Goal: Information Seeking & Learning: Learn about a topic

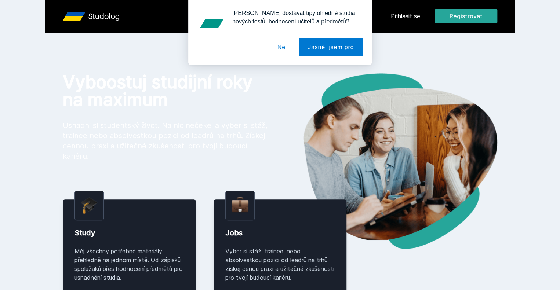
click at [439, 16] on div "[PERSON_NAME] dostávat tipy ohledně studia, nových testů, hodnocení učitelů a p…" at bounding box center [280, 32] width 560 height 65
click at [280, 44] on button "Ne" at bounding box center [281, 47] width 26 height 18
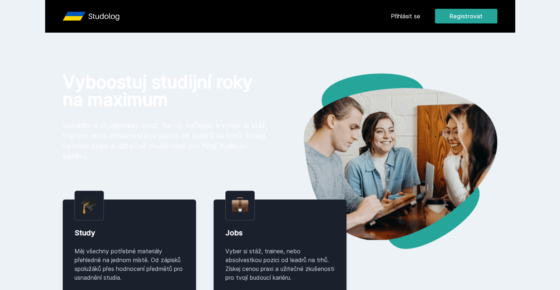
click at [420, 19] on link "Přihlásit se" at bounding box center [405, 16] width 29 height 9
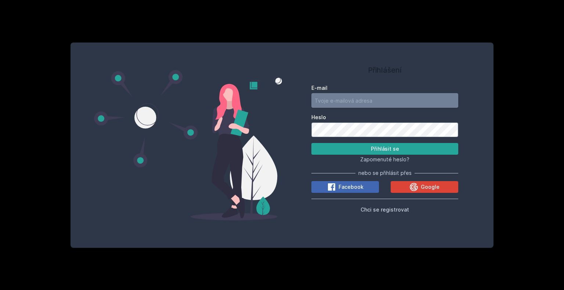
click at [323, 107] on input "E-mail" at bounding box center [384, 100] width 147 height 15
type input "[PERSON_NAME][EMAIL_ADDRESS][DOMAIN_NAME]"
click at [311, 143] on button "Přihlásit se" at bounding box center [384, 149] width 147 height 12
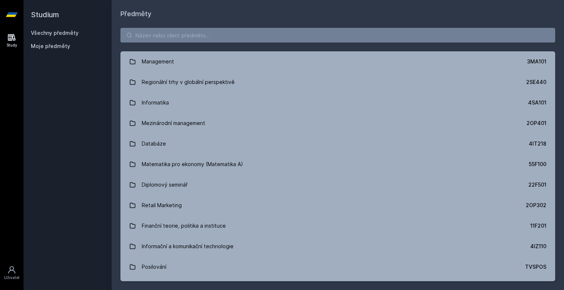
scroll to position [359, 0]
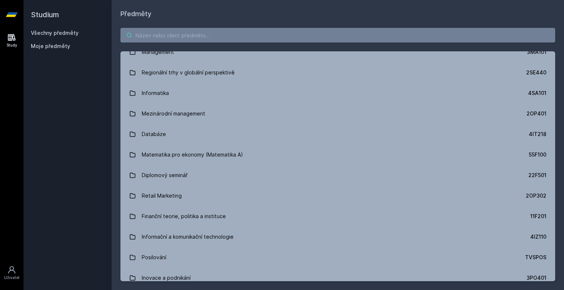
click at [218, 30] on input "search" at bounding box center [337, 35] width 434 height 15
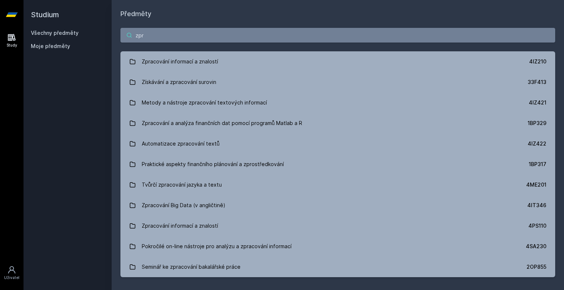
scroll to position [0, 0]
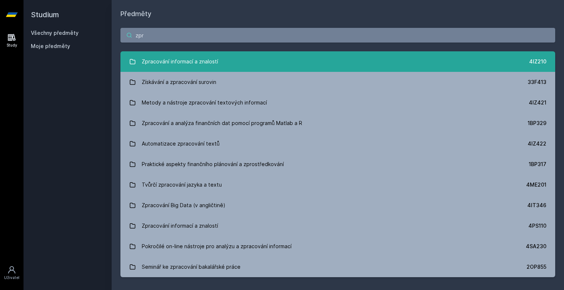
type input "zpr"
click at [242, 63] on link "Zpracování informací a znalostí 4IZ210" at bounding box center [337, 61] width 434 height 21
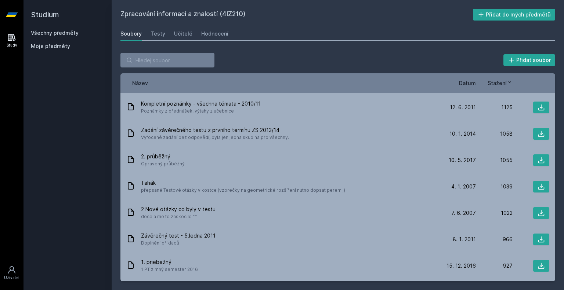
scroll to position [411, 0]
click at [167, 117] on div "Kompletní poznámky - všechna témata - 2010/11 Poznámky z přednášek, výtahy z uč…" at bounding box center [337, 106] width 434 height 26
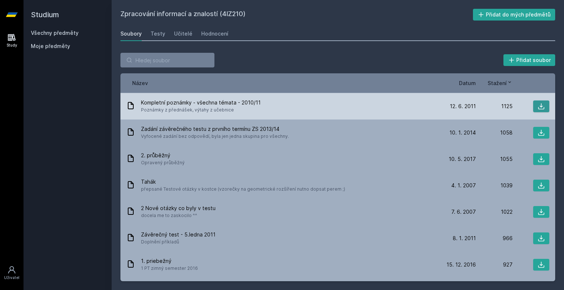
click at [539, 111] on button at bounding box center [541, 107] width 16 height 12
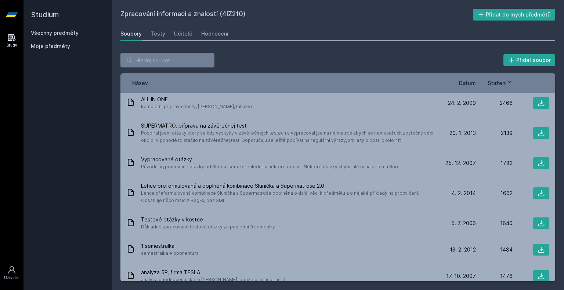
scroll to position [0, 0]
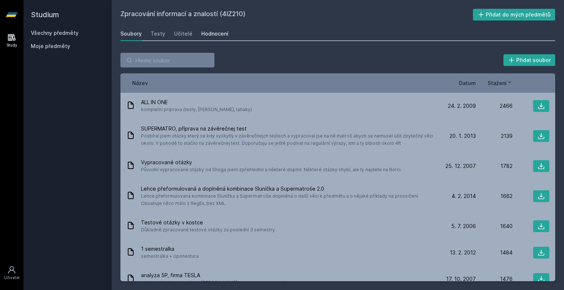
click at [208, 30] on div "Hodnocení" at bounding box center [214, 33] width 27 height 7
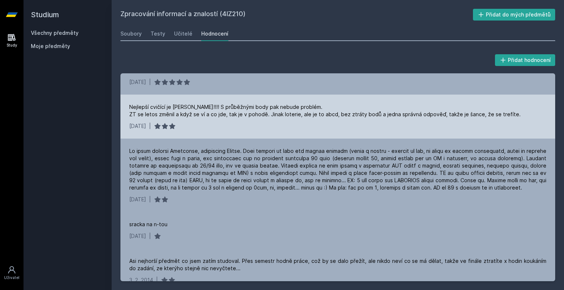
scroll to position [1065, 0]
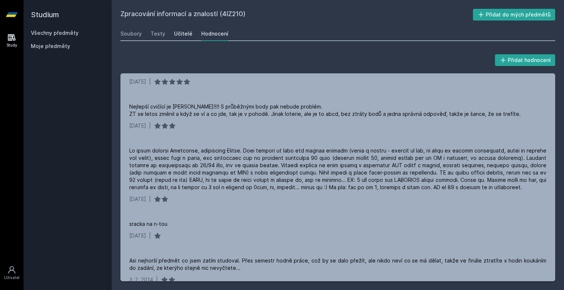
click at [178, 34] on div "Učitelé" at bounding box center [183, 33] width 18 height 7
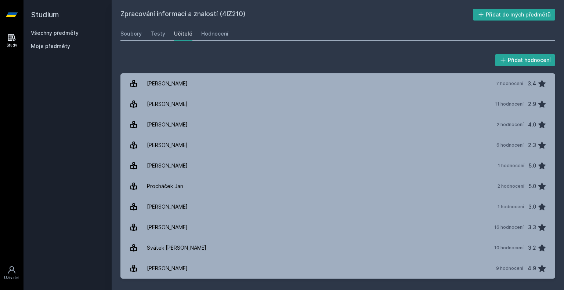
click at [296, 70] on div "Přidat hodnocení [PERSON_NAME] 7 hodnocení 3.4 [PERSON_NAME] 11 hodnocení 2.9 […" at bounding box center [337, 166] width 434 height 226
click at [129, 33] on div "Soubory" at bounding box center [130, 33] width 21 height 7
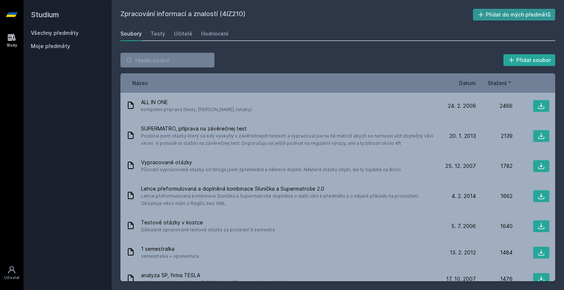
click at [503, 10] on button "Přidat do mých předmětů" at bounding box center [514, 15] width 83 height 12
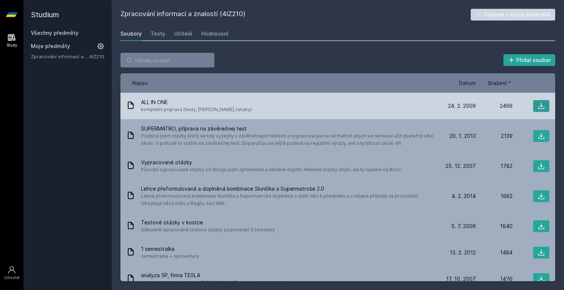
click at [538, 106] on icon at bounding box center [541, 106] width 6 height 6
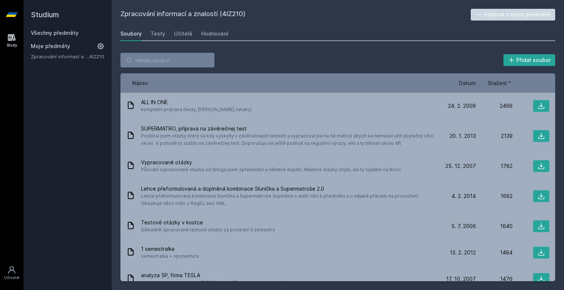
click at [470, 81] on span "Datum" at bounding box center [467, 83] width 17 height 8
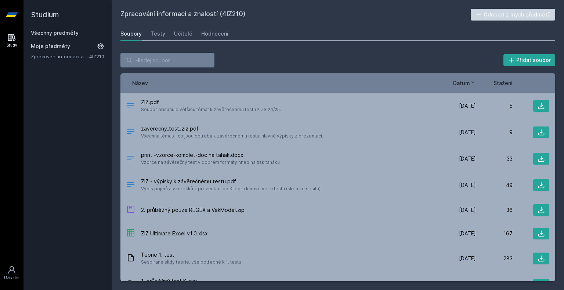
click at [410, 45] on div "Přidat soubor Řazení: Název Datum Stažení Název Datum Stažení ZIZ.pdf Soubor ob…" at bounding box center [338, 167] width 452 height 246
click at [257, 3] on div "Zpracování informací a znalostí (4IZ210) Odebrat z mých předmětů [GEOGRAPHIC_DA…" at bounding box center [338, 145] width 452 height 290
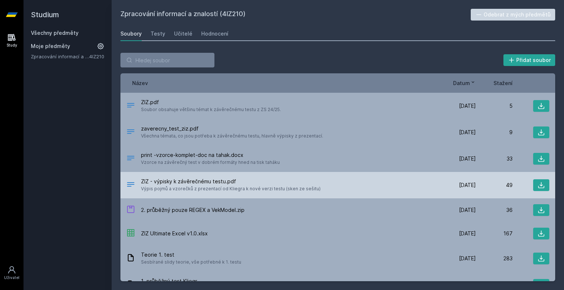
click at [282, 192] on span "Výpis pojmů a vzorečků z prezentací od Kliegra k nové verzi testu (sken ze seši…" at bounding box center [230, 188] width 179 height 7
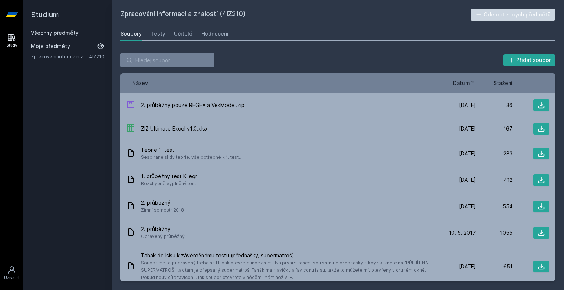
scroll to position [105, 0]
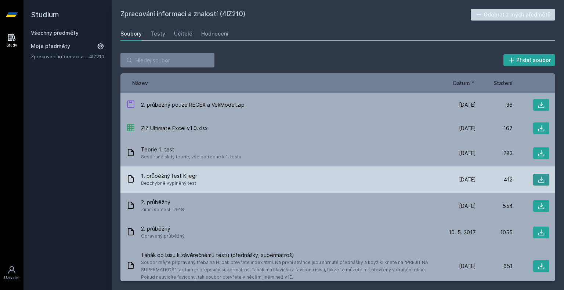
click at [533, 175] on button at bounding box center [541, 180] width 16 height 12
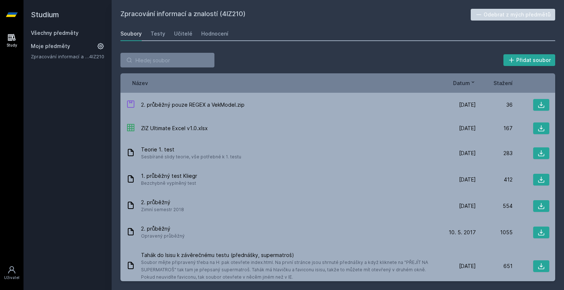
click at [50, 127] on div "Studium Všechny předměty Moje předměty Zpracování informací a znalostí 4IZ210" at bounding box center [67, 145] width 88 height 290
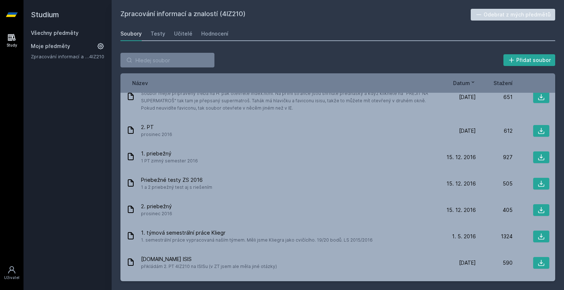
scroll to position [274, 0]
